Goal: Information Seeking & Learning: Understand process/instructions

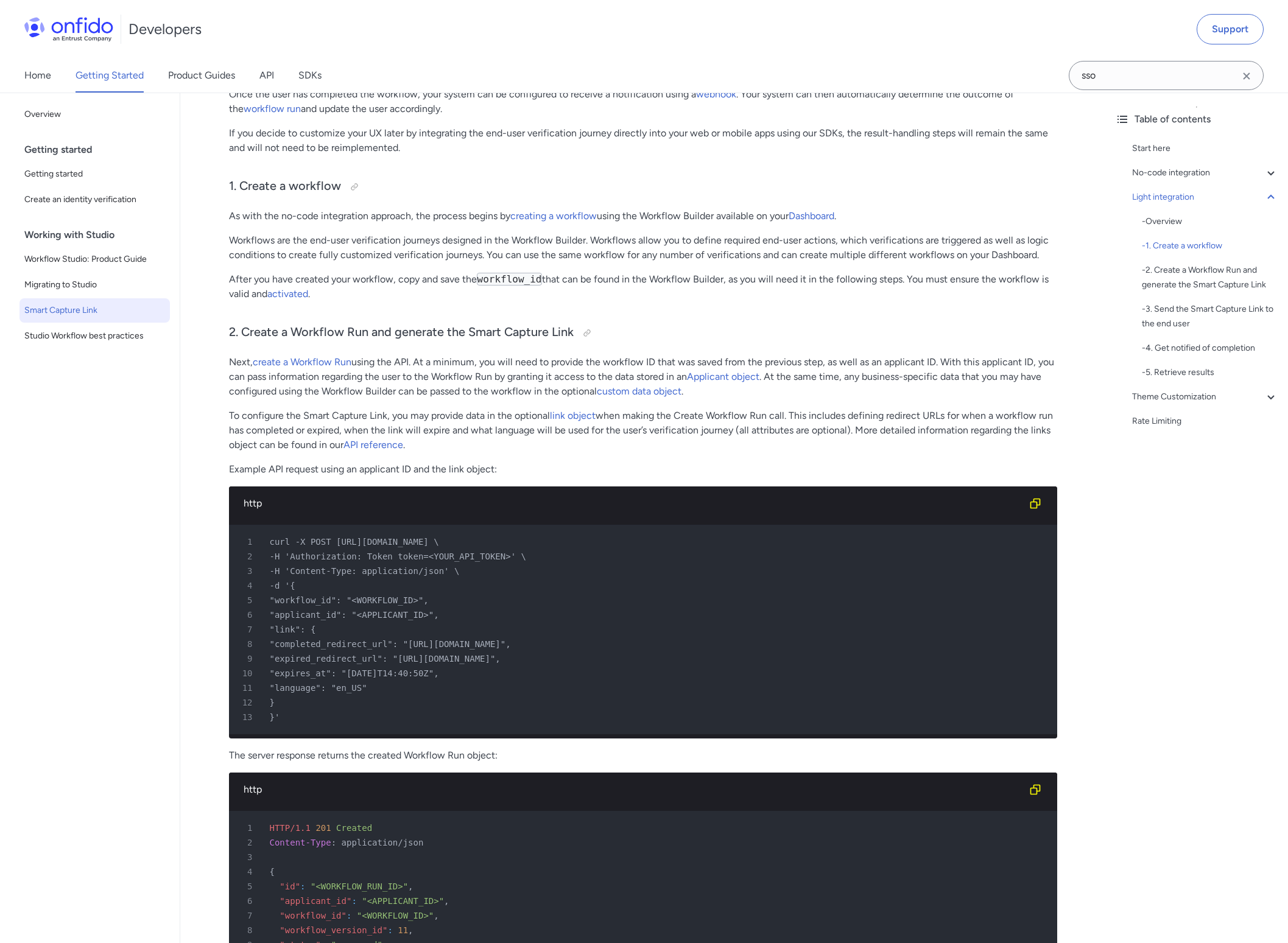
scroll to position [1390, 0]
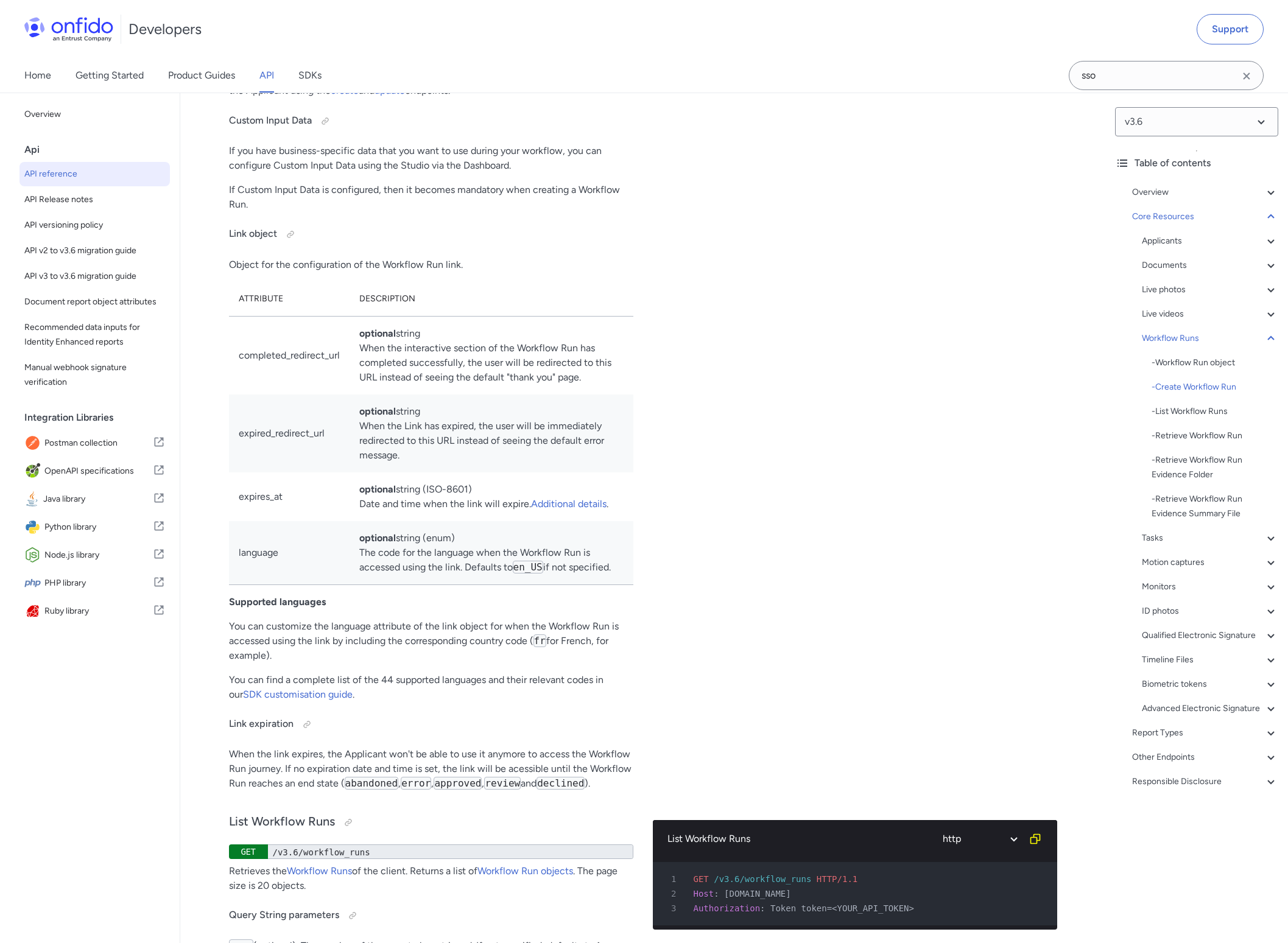
scroll to position [28830, 0]
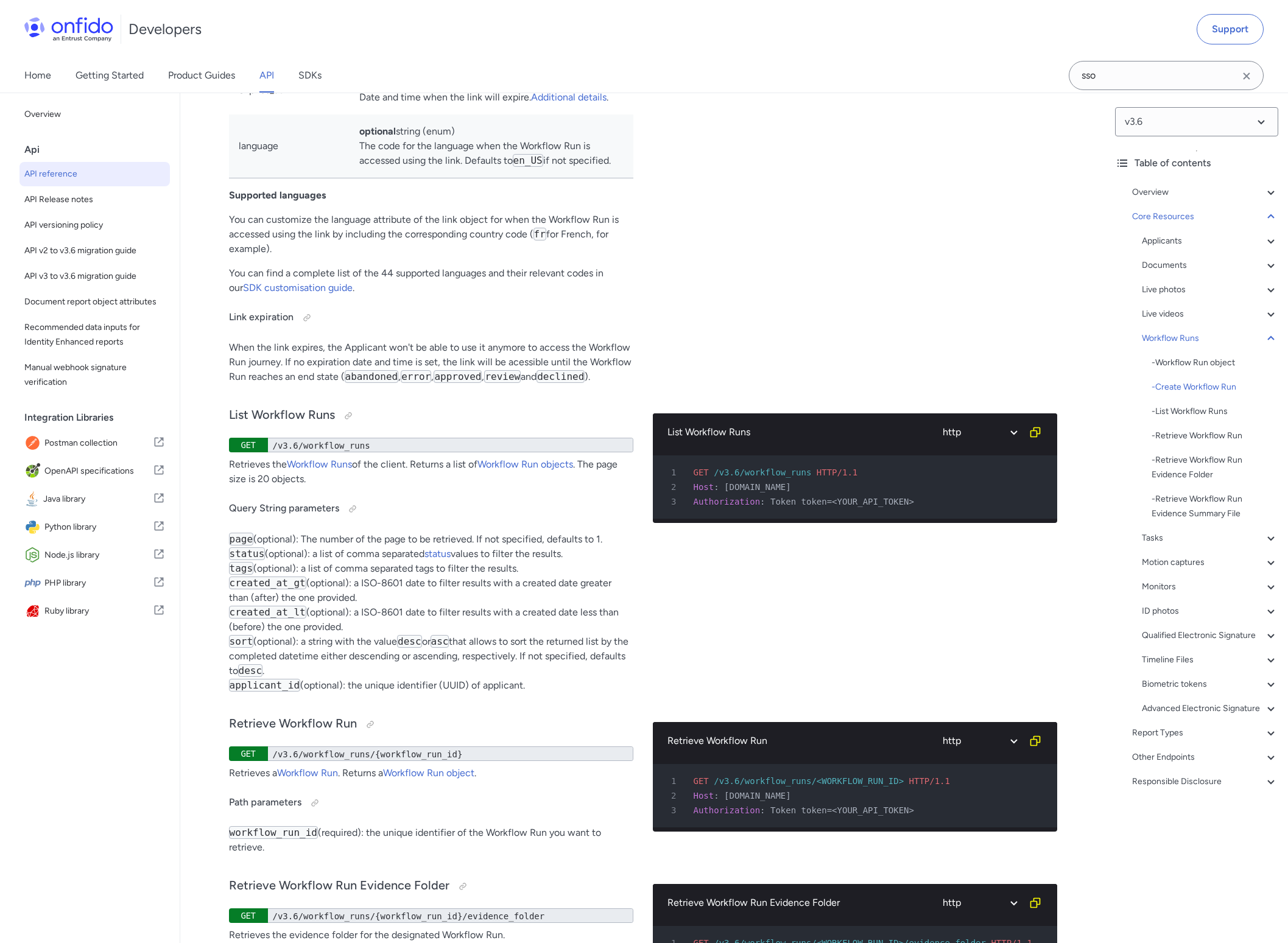
scroll to position [29244, 0]
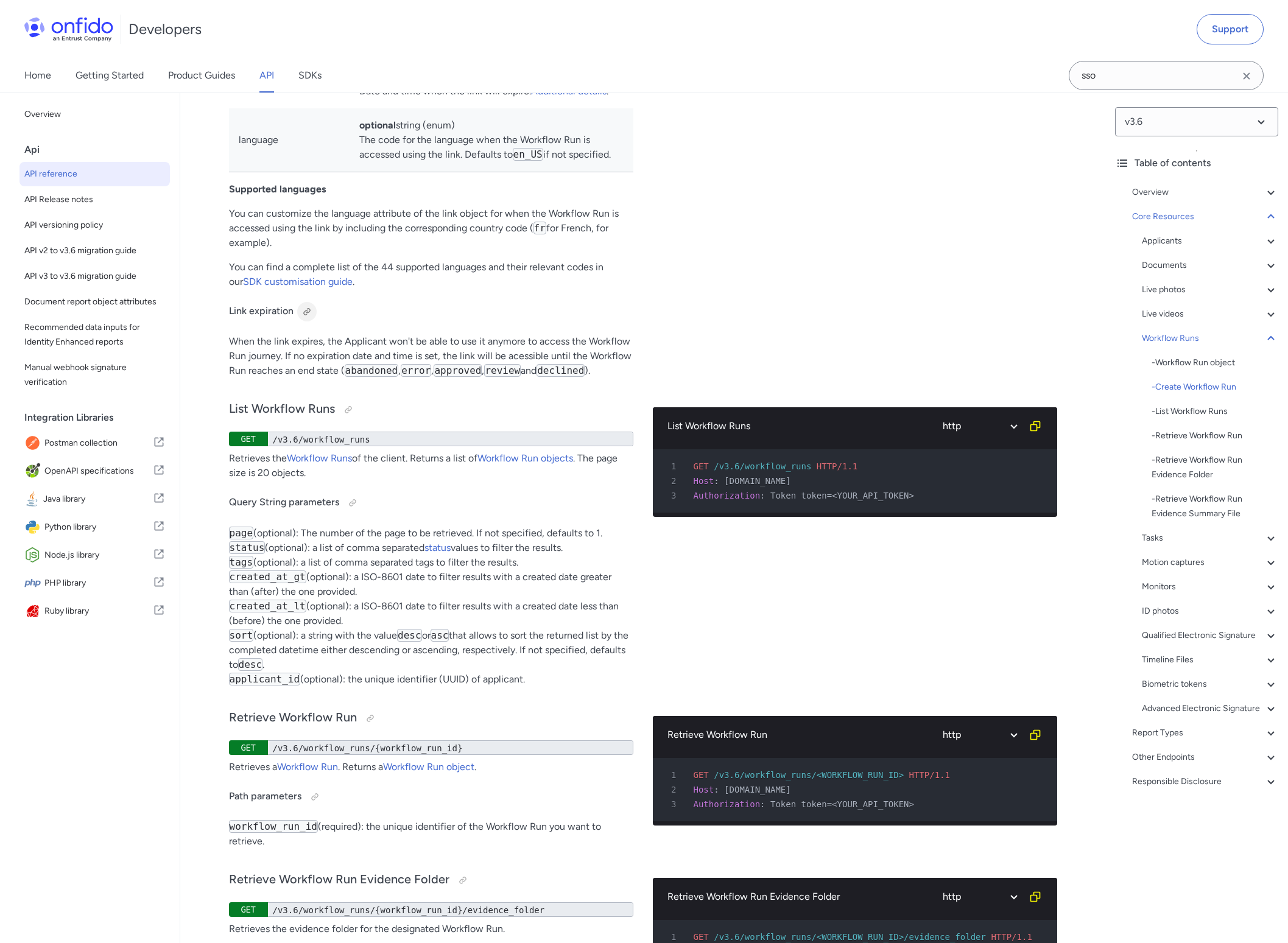
click at [305, 316] on div at bounding box center [307, 312] width 10 height 10
